Goal: Check status: Check status

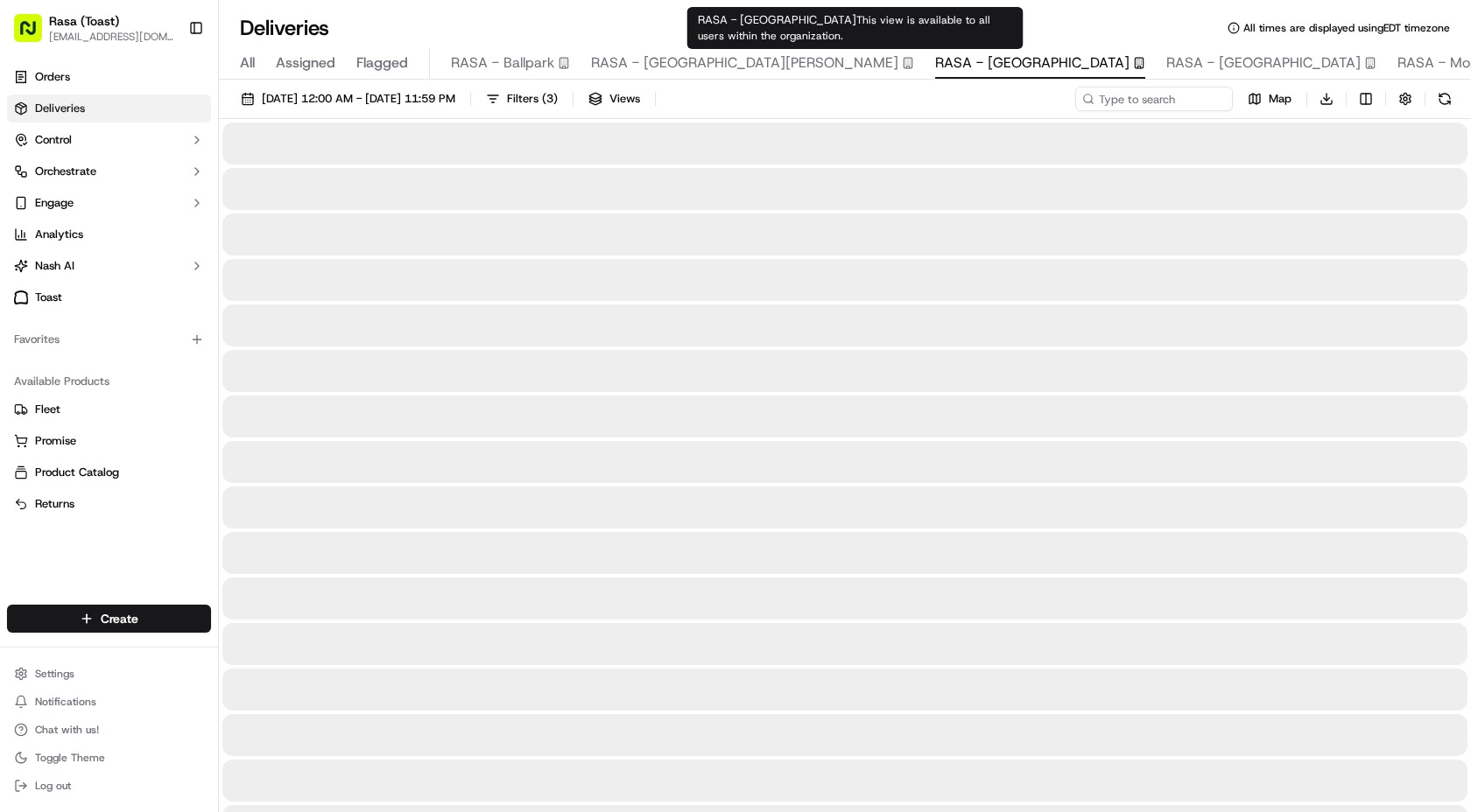
click at [935, 66] on span "RASA - [GEOGRAPHIC_DATA]" at bounding box center [1032, 63] width 195 height 21
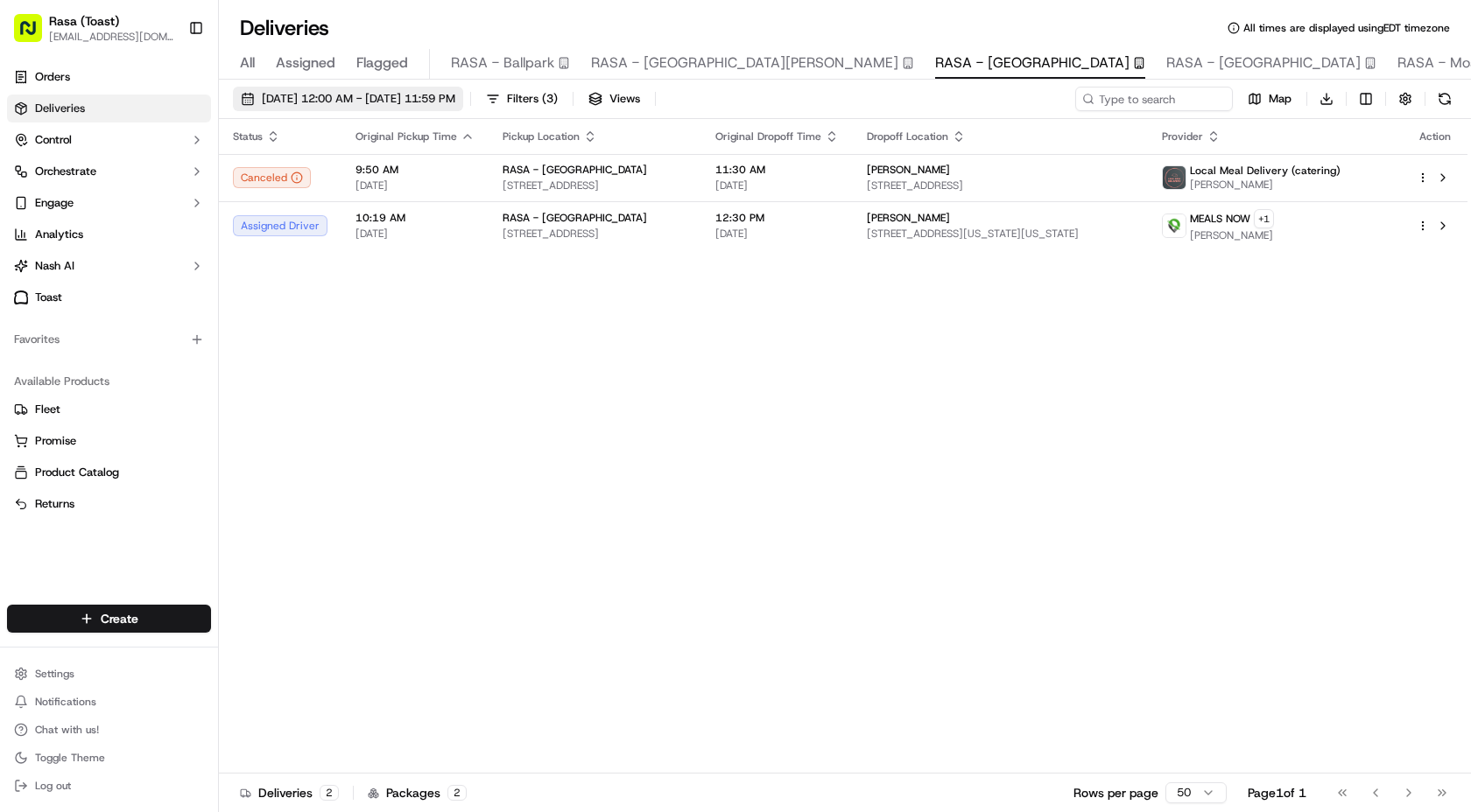
click at [450, 101] on span "[DATE] 12:00 AM - [DATE] 11:59 PM" at bounding box center [359, 99] width 194 height 16
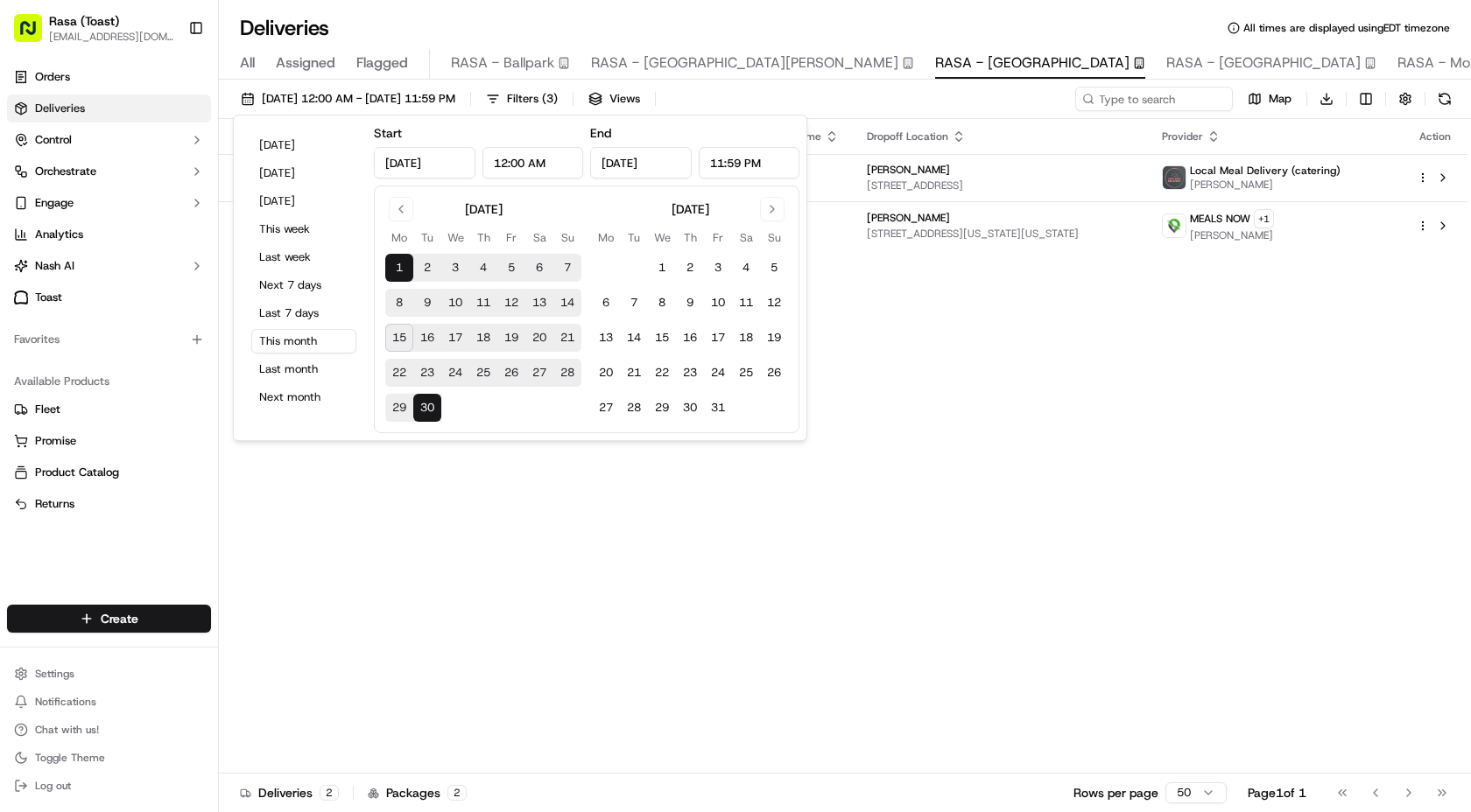
click at [403, 342] on button "15" at bounding box center [398, 337] width 28 height 28
type input "[DATE]"
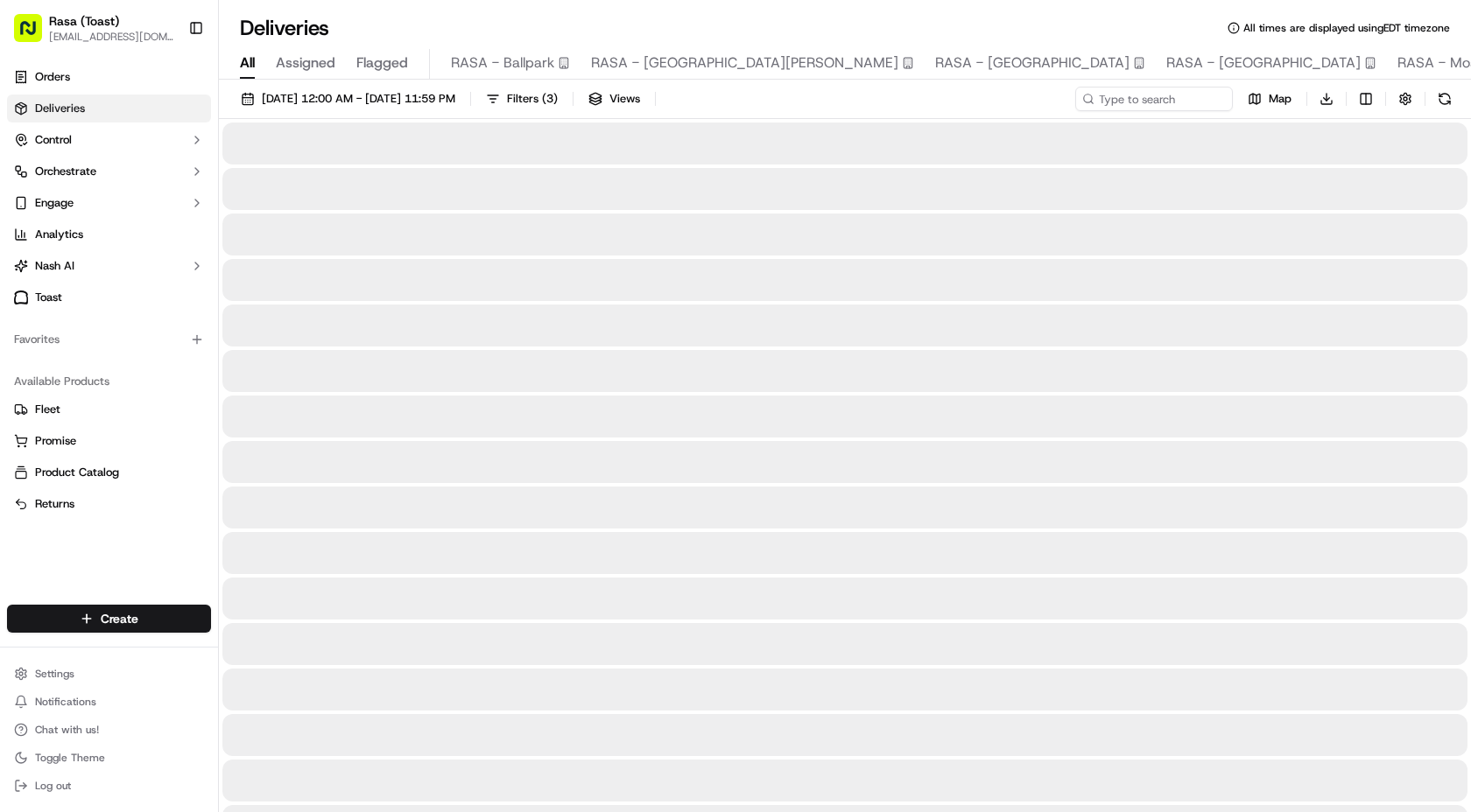
click at [252, 64] on span "All" at bounding box center [248, 63] width 15 height 21
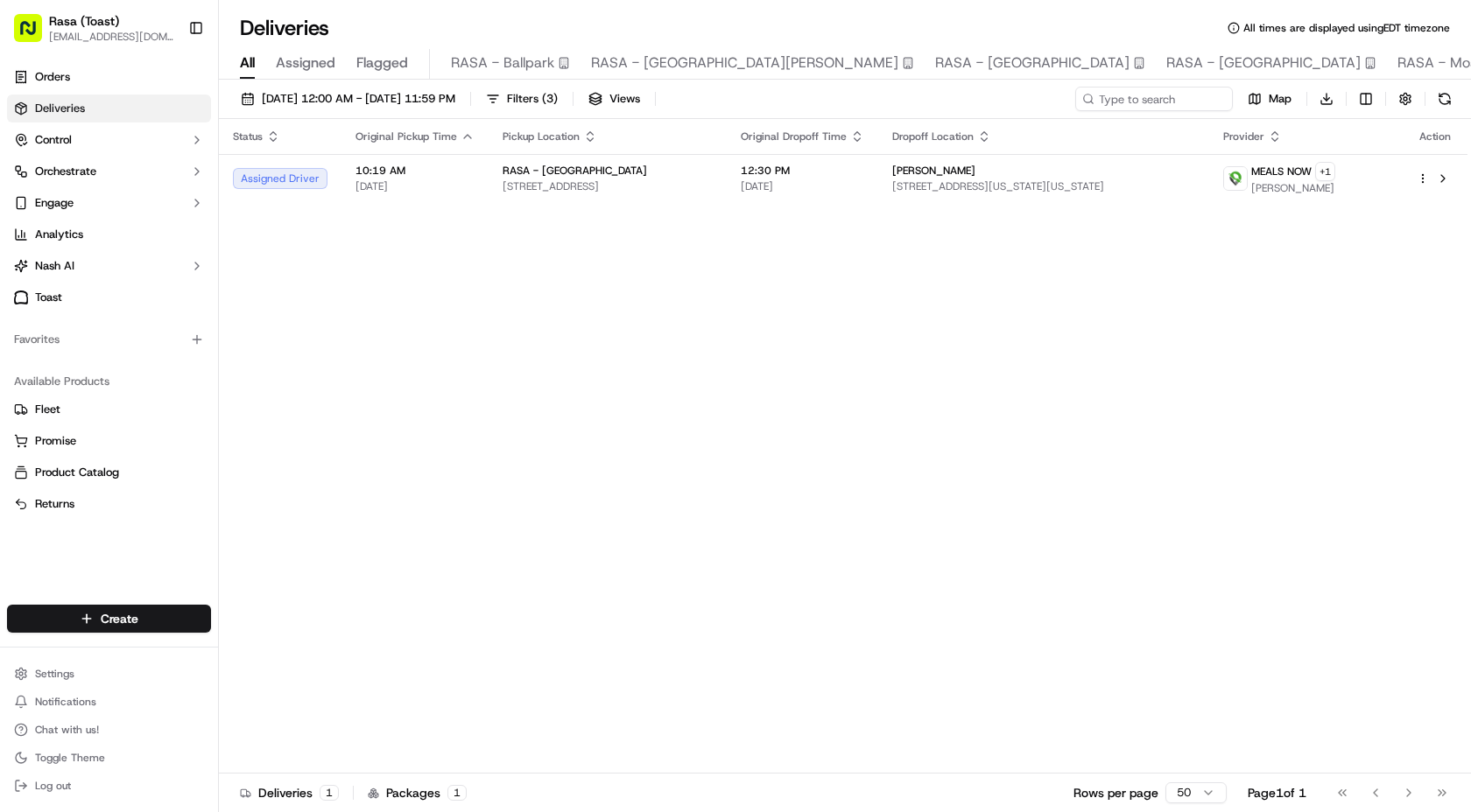
click at [251, 62] on span "All" at bounding box center [248, 63] width 15 height 21
